Goal: Task Accomplishment & Management: Manage account settings

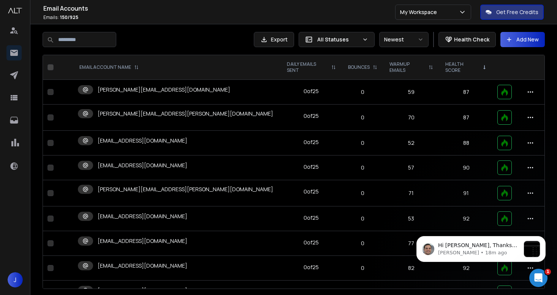
scroll to position [429, 0]
click at [533, 278] on icon "Open Intercom Messenger" at bounding box center [538, 277] width 13 height 13
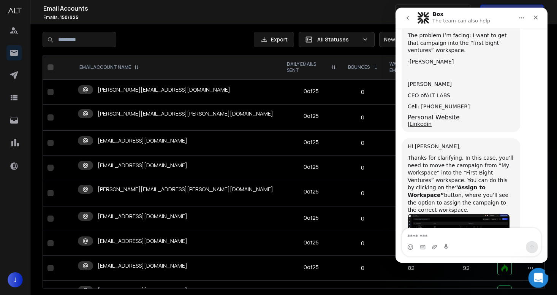
scroll to position [0, 0]
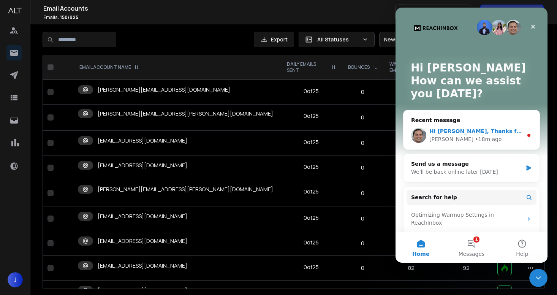
click at [475, 136] on div "• 18m ago" at bounding box center [488, 139] width 27 height 8
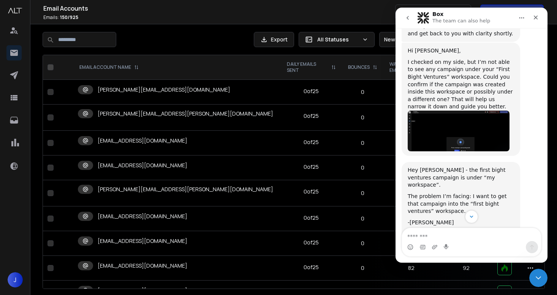
scroll to position [280, 0]
click at [449, 110] on img "Raj says…" at bounding box center [459, 130] width 102 height 41
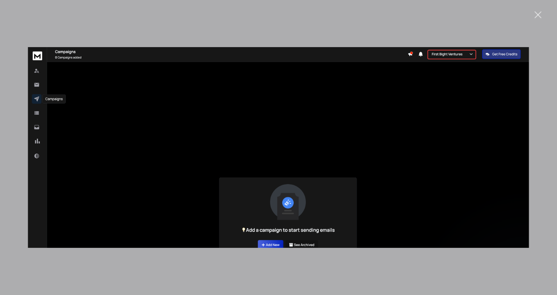
scroll to position [0, 0]
click at [489, 24] on div "Intercom messenger" at bounding box center [278, 147] width 557 height 295
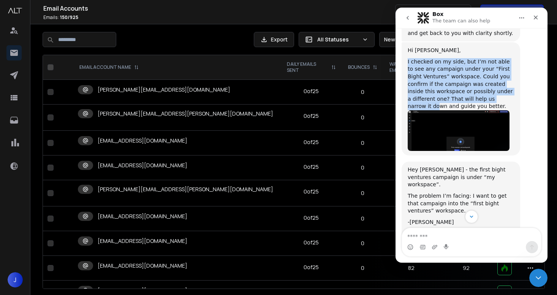
drag, startPoint x: 408, startPoint y: 40, endPoint x: 491, endPoint y: 78, distance: 91.4
click at [491, 78] on div "I checked on my side, but I’m not able to see any campaign under your “First Bi…" at bounding box center [461, 84] width 106 height 52
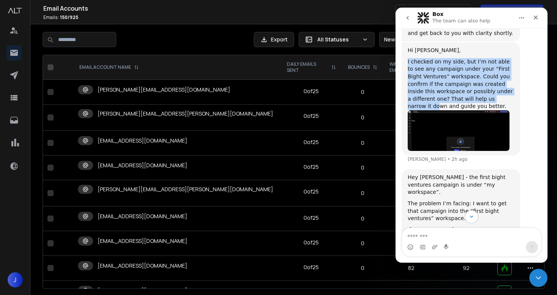
click at [491, 78] on div "I checked on my side, but I’m not able to see any campaign under your “First Bi…" at bounding box center [461, 84] width 106 height 52
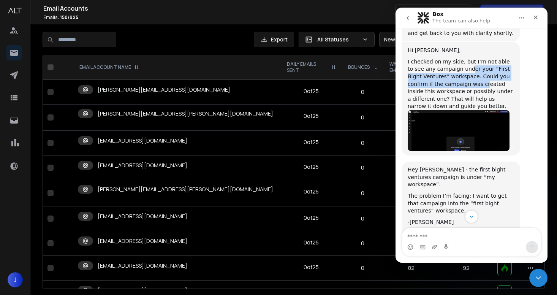
drag, startPoint x: 463, startPoint y: 49, endPoint x: 459, endPoint y: 62, distance: 14.1
click at [459, 62] on div "I checked on my side, but I’m not able to see any campaign under your “First Bi…" at bounding box center [461, 84] width 106 height 52
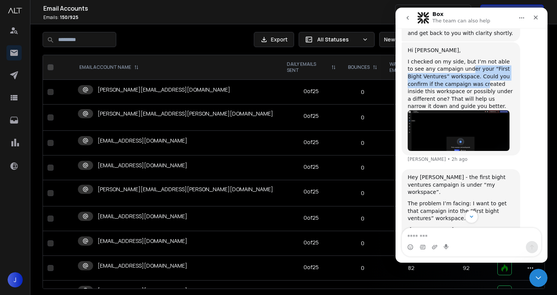
click at [459, 62] on div "I checked on my side, but I’m not able to see any campaign under your “First Bi…" at bounding box center [461, 84] width 106 height 52
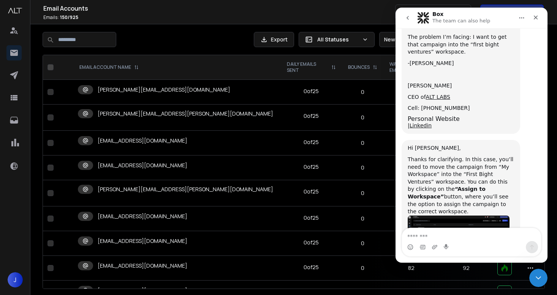
scroll to position [440, 0]
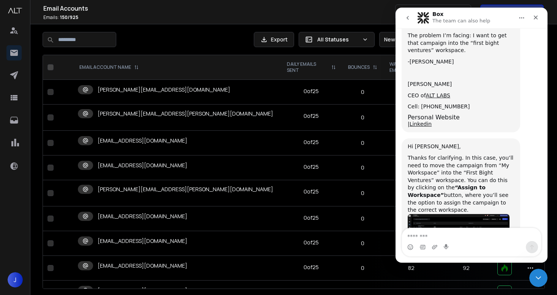
click at [465, 214] on img "Raj says…" at bounding box center [459, 229] width 102 height 31
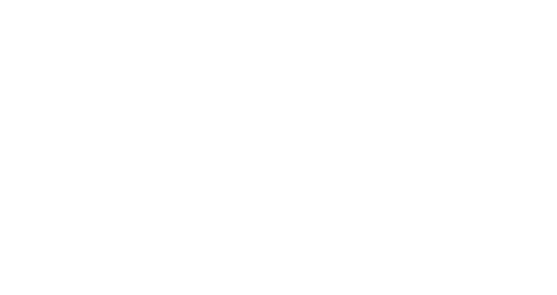
scroll to position [0, 0]
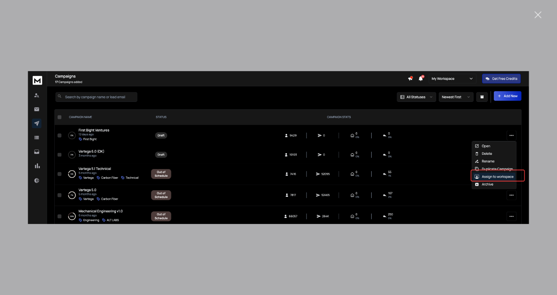
click at [416, 37] on div "Intercom messenger" at bounding box center [278, 147] width 557 height 295
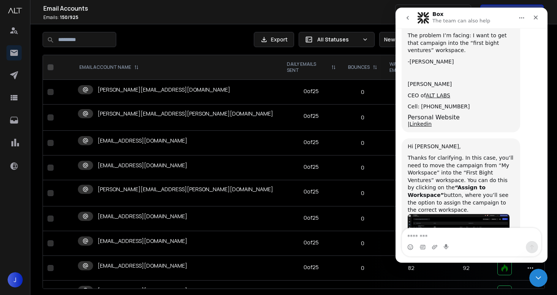
scroll to position [441, 0]
click at [535, 16] on icon "Close" at bounding box center [536, 17] width 6 height 6
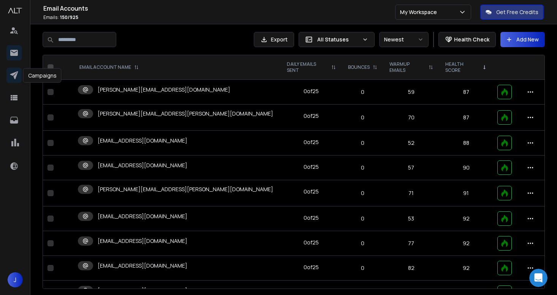
click at [15, 77] on icon at bounding box center [14, 75] width 8 height 8
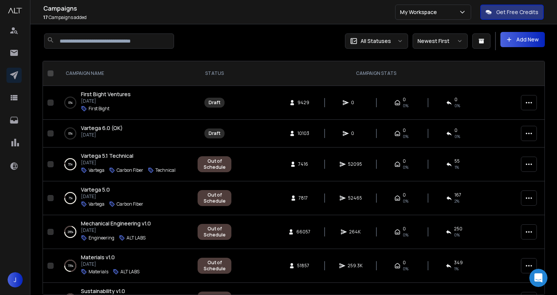
click at [527, 103] on icon "button" at bounding box center [529, 103] width 6 height 2
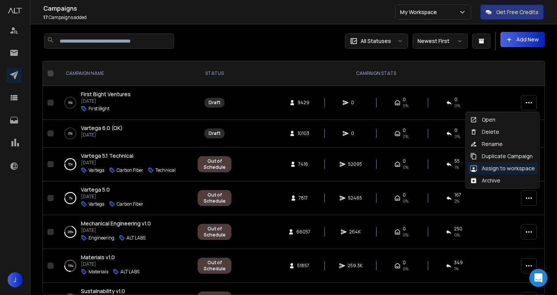
click at [521, 169] on div "Assign to workspace" at bounding box center [503, 169] width 65 height 8
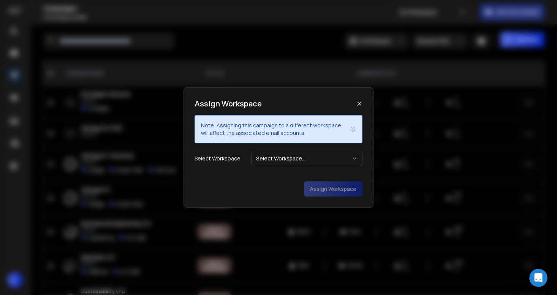
click at [330, 162] on button "Select Workspace..." at bounding box center [306, 158] width 111 height 15
click at [321, 186] on button "Assign Workspace" at bounding box center [333, 188] width 59 height 15
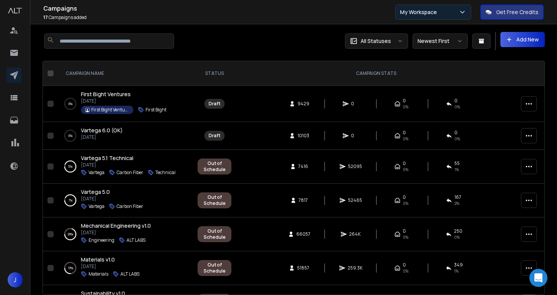
click at [435, 9] on p "My Workspace" at bounding box center [420, 12] width 40 height 8
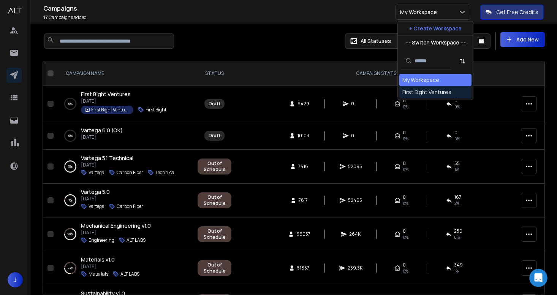
click at [428, 92] on div "First Bight Ventures" at bounding box center [427, 93] width 49 height 8
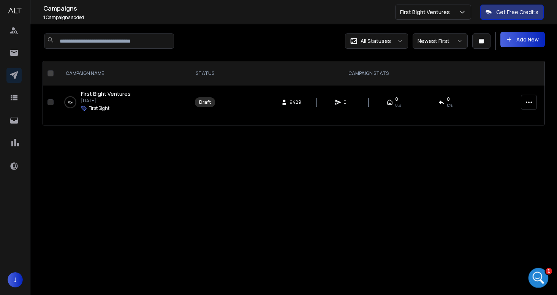
click at [542, 274] on div "Open Intercom Messenger" at bounding box center [537, 276] width 25 height 25
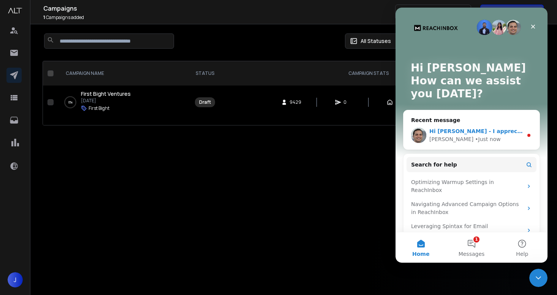
click at [475, 140] on div "• Just now" at bounding box center [487, 139] width 25 height 8
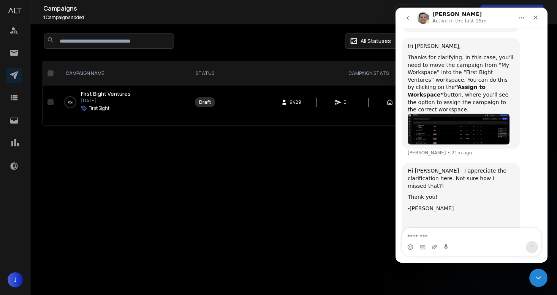
scroll to position [544, 0]
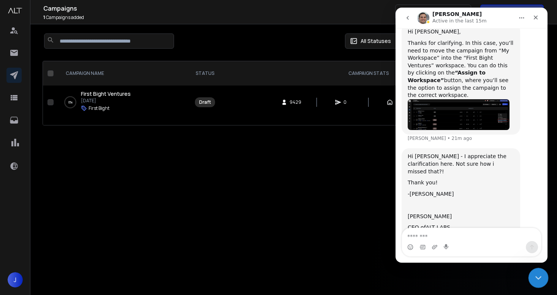
click at [531, 276] on div "Close Intercom Messenger" at bounding box center [538, 277] width 18 height 18
